Goal: Task Accomplishment & Management: Use online tool/utility

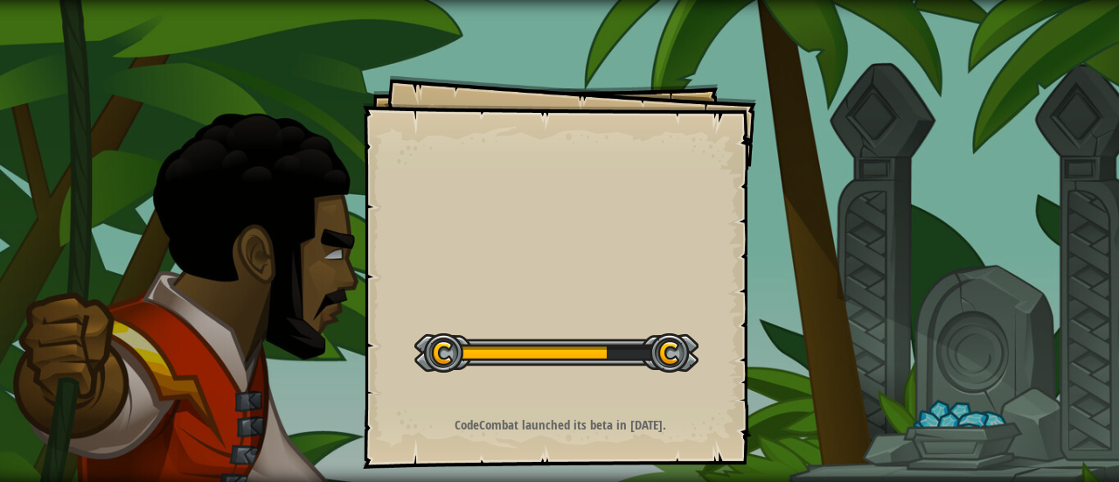
click at [316, 240] on div "Goals Start Level Error loading from server. Try refreshing the page. You'll ne…" at bounding box center [559, 241] width 1119 height 482
click at [838, 319] on div "Goals Start Level Error loading from server. Try refreshing the page. You'll ne…" at bounding box center [559, 241] width 1119 height 482
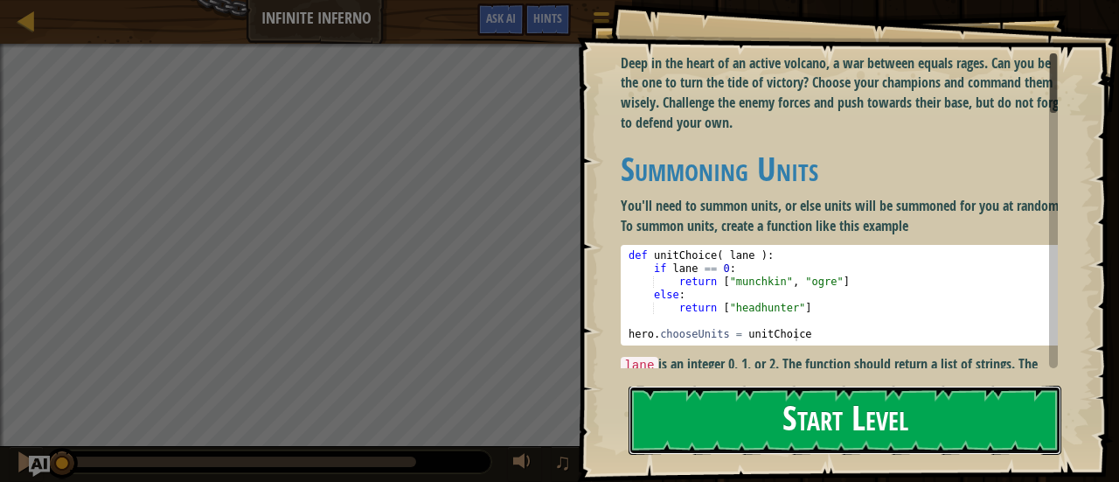
click at [883, 412] on button "Start Level" at bounding box center [845, 420] width 433 height 69
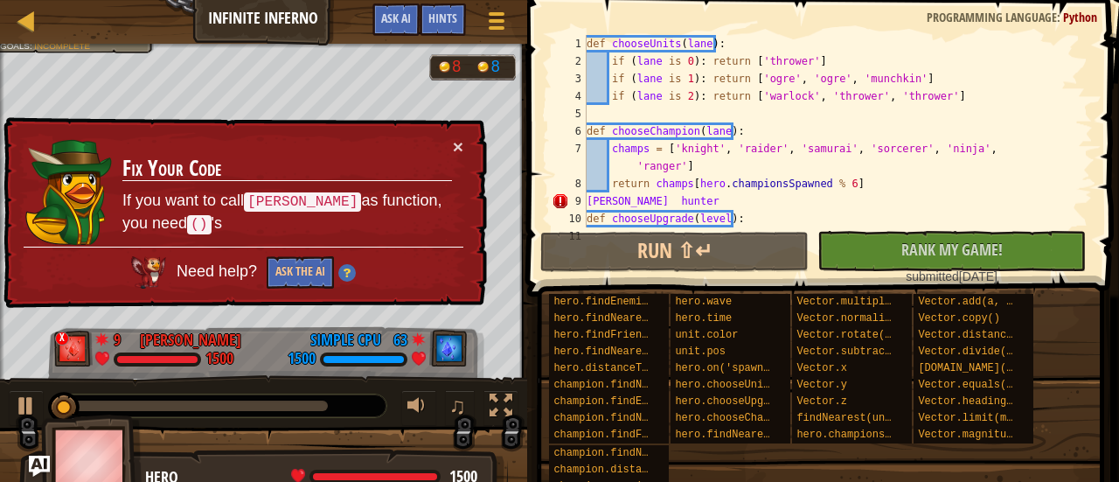
click at [586, 179] on div "def chooseUnits ( lane ) : if ( [PERSON_NAME] is 0 ) : return [ 'thrower' ] if …" at bounding box center [838, 148] width 510 height 227
type textarea "return champs[hero.championsSpawned % 6]"
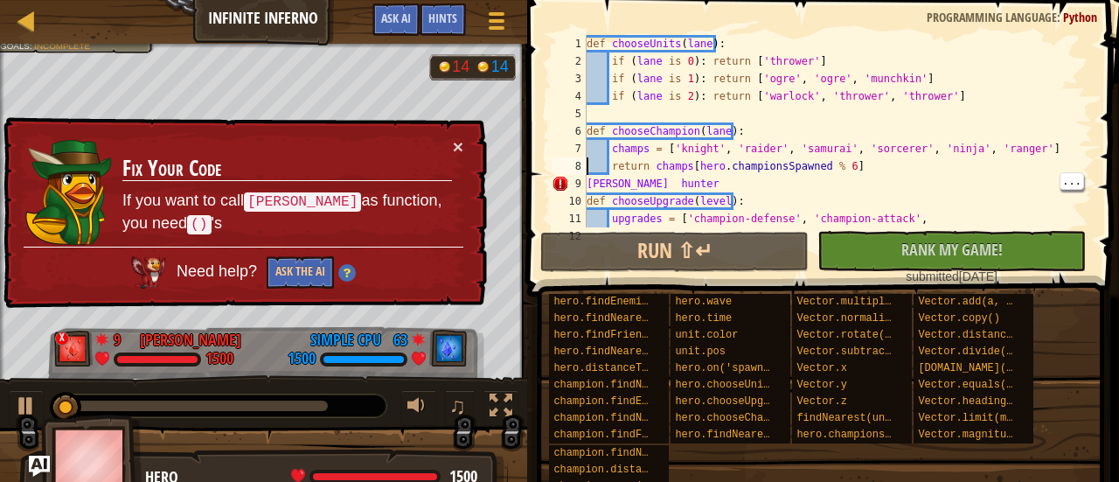
click at [433, 142] on td "Fix Your Code If you want to call [PERSON_NAME] as function, you need () 's" at bounding box center [287, 191] width 331 height 109
click at [460, 154] on button "×" at bounding box center [458, 146] width 10 height 18
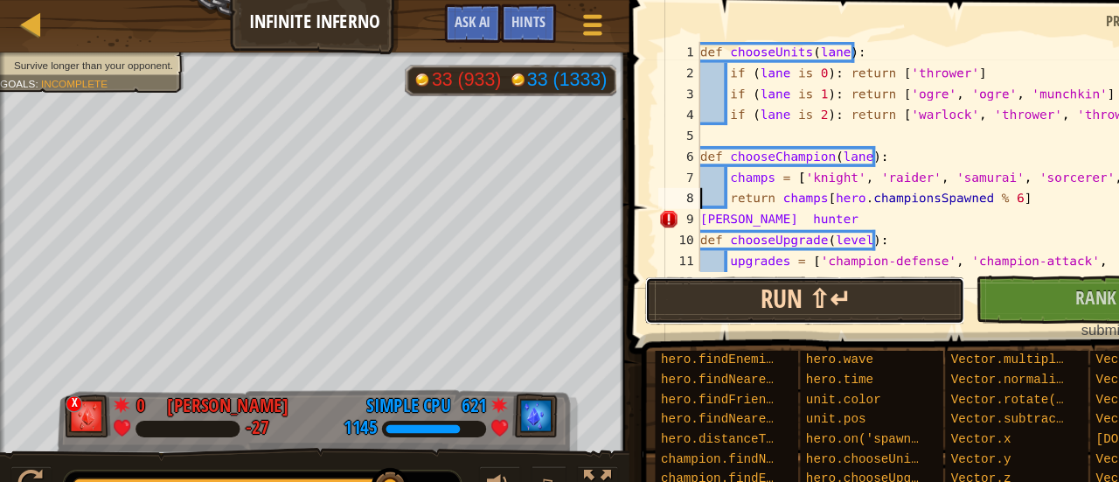
click at [726, 262] on button "Run ⇧↵" at bounding box center [674, 252] width 268 height 40
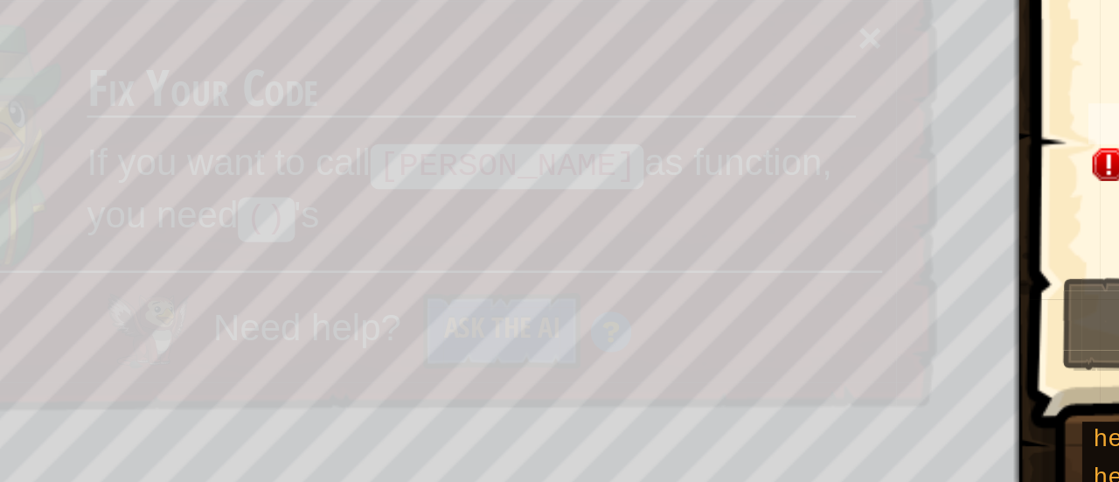
click at [159, 227] on td "Fix Your Code If you want to call [PERSON_NAME] as function, you need () 's" at bounding box center [287, 174] width 331 height 109
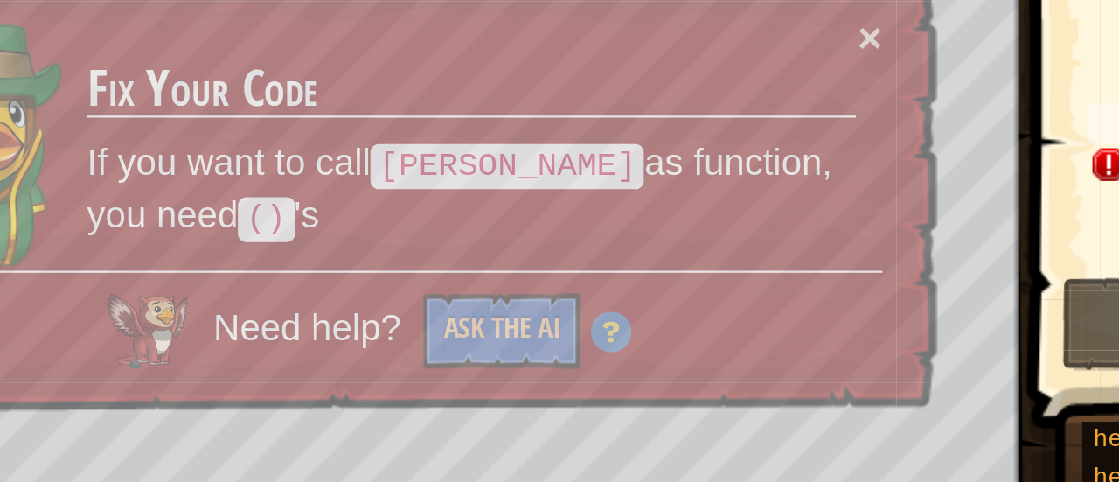
click at [149, 229] on div "Need help? Ask the AI" at bounding box center [243, 249] width 440 height 45
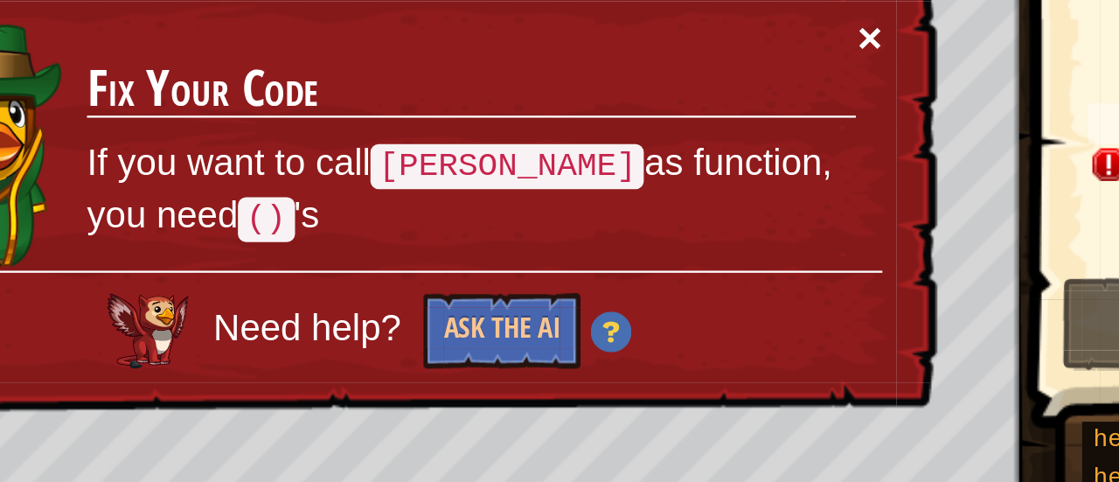
click at [456, 129] on button "×" at bounding box center [458, 130] width 10 height 18
